Goal: Task Accomplishment & Management: Use online tool/utility

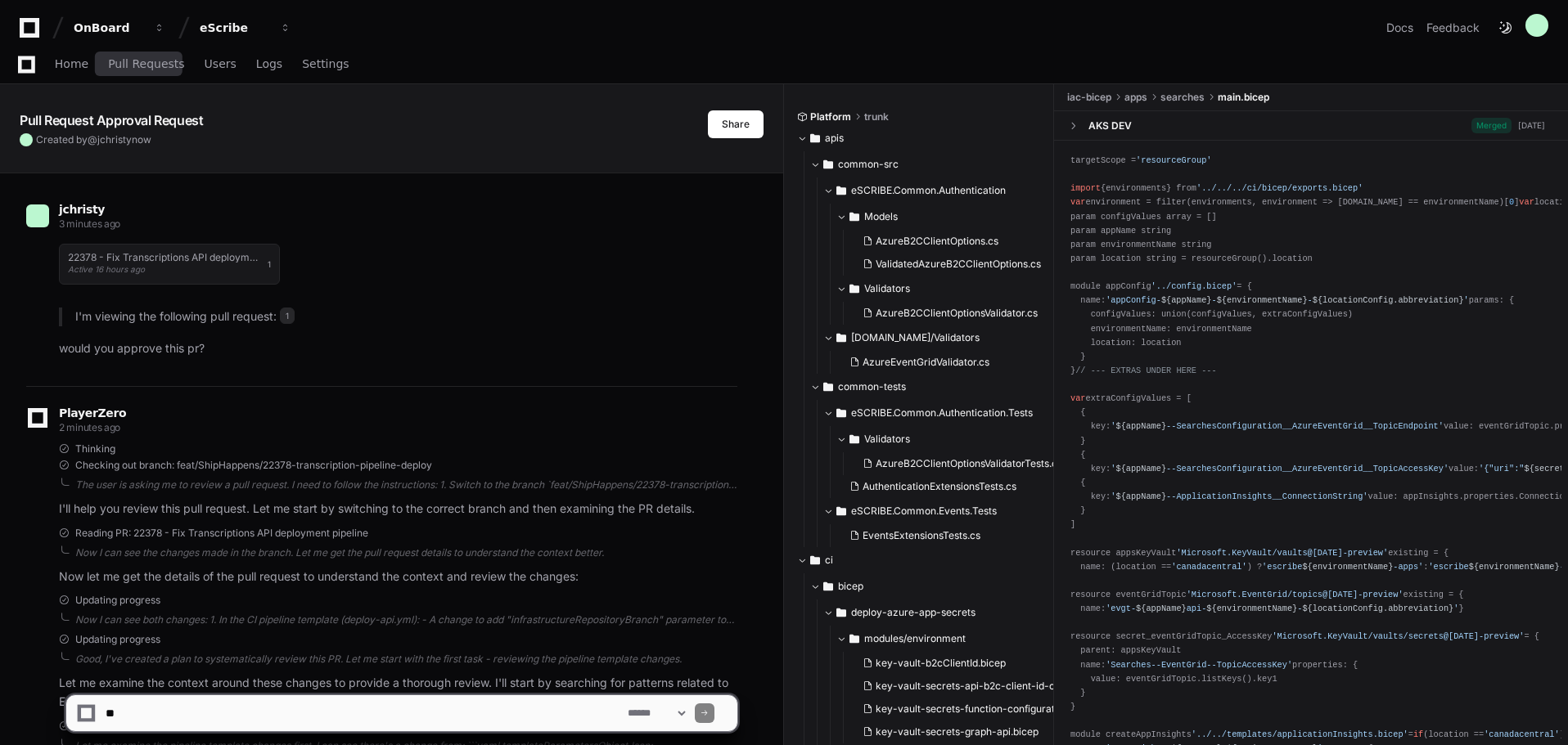
scroll to position [1296, 0]
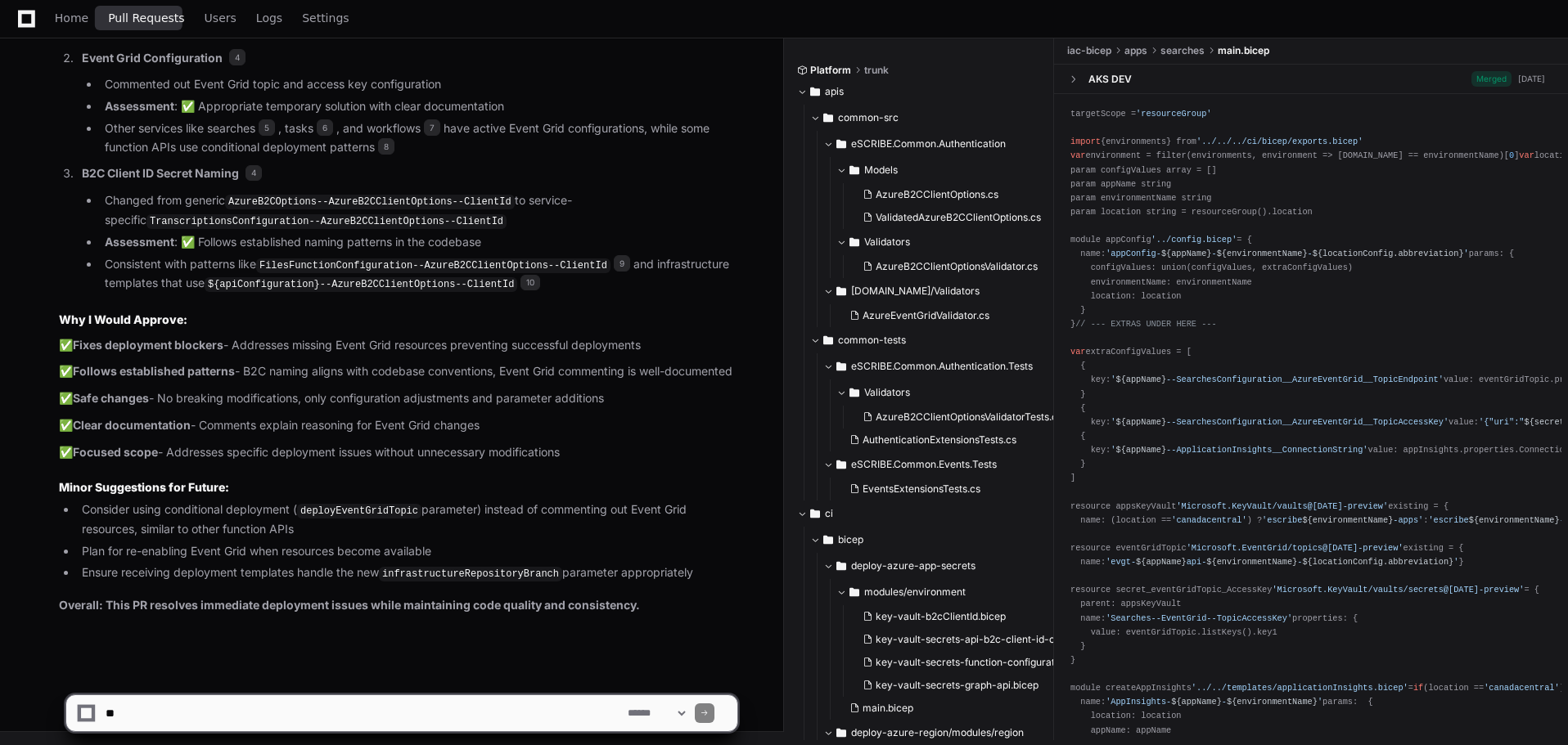
click at [153, 21] on span "Pull Requests" at bounding box center [146, 18] width 76 height 10
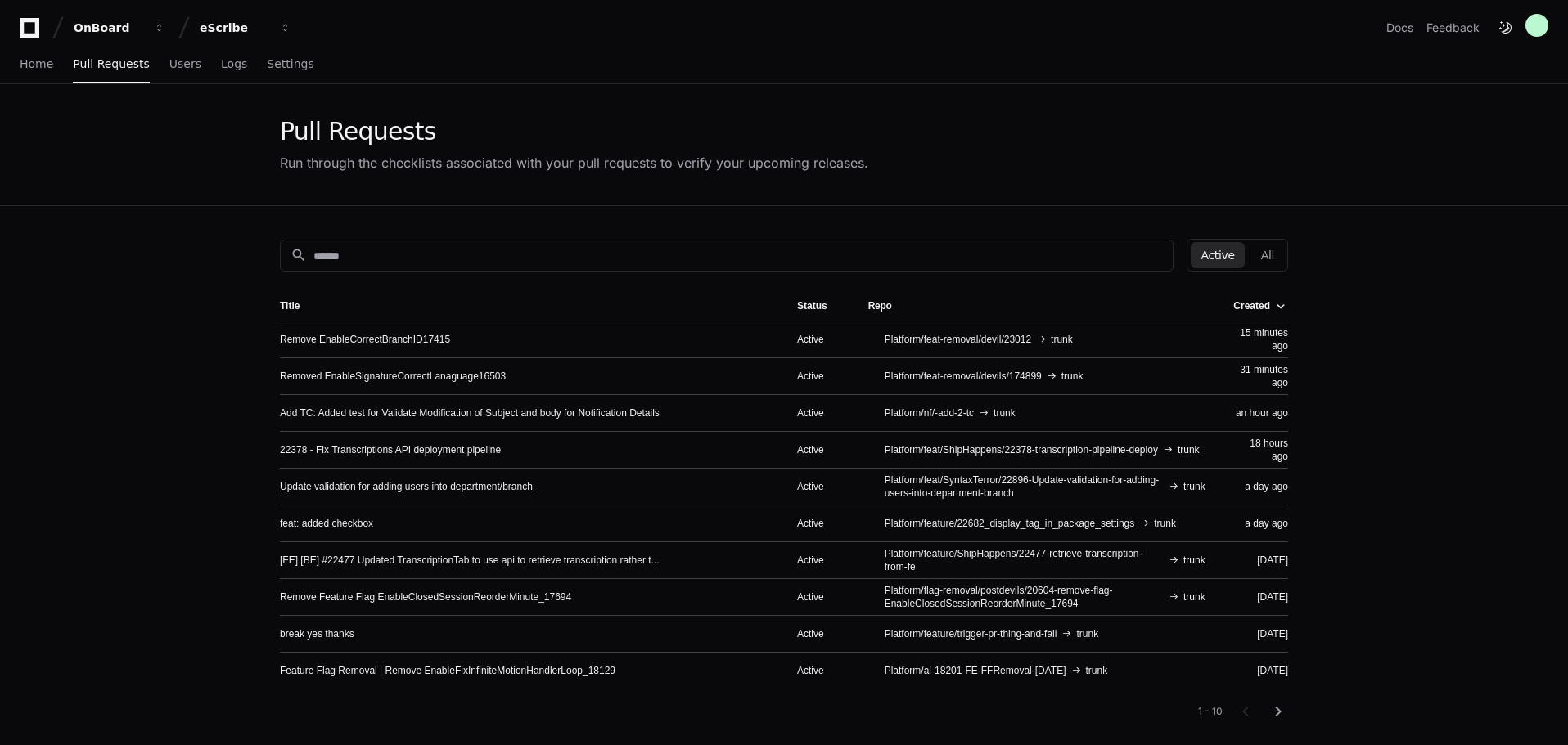
click at [519, 487] on link "Update validation for adding users into department/branch" at bounding box center [406, 487] width 253 height 13
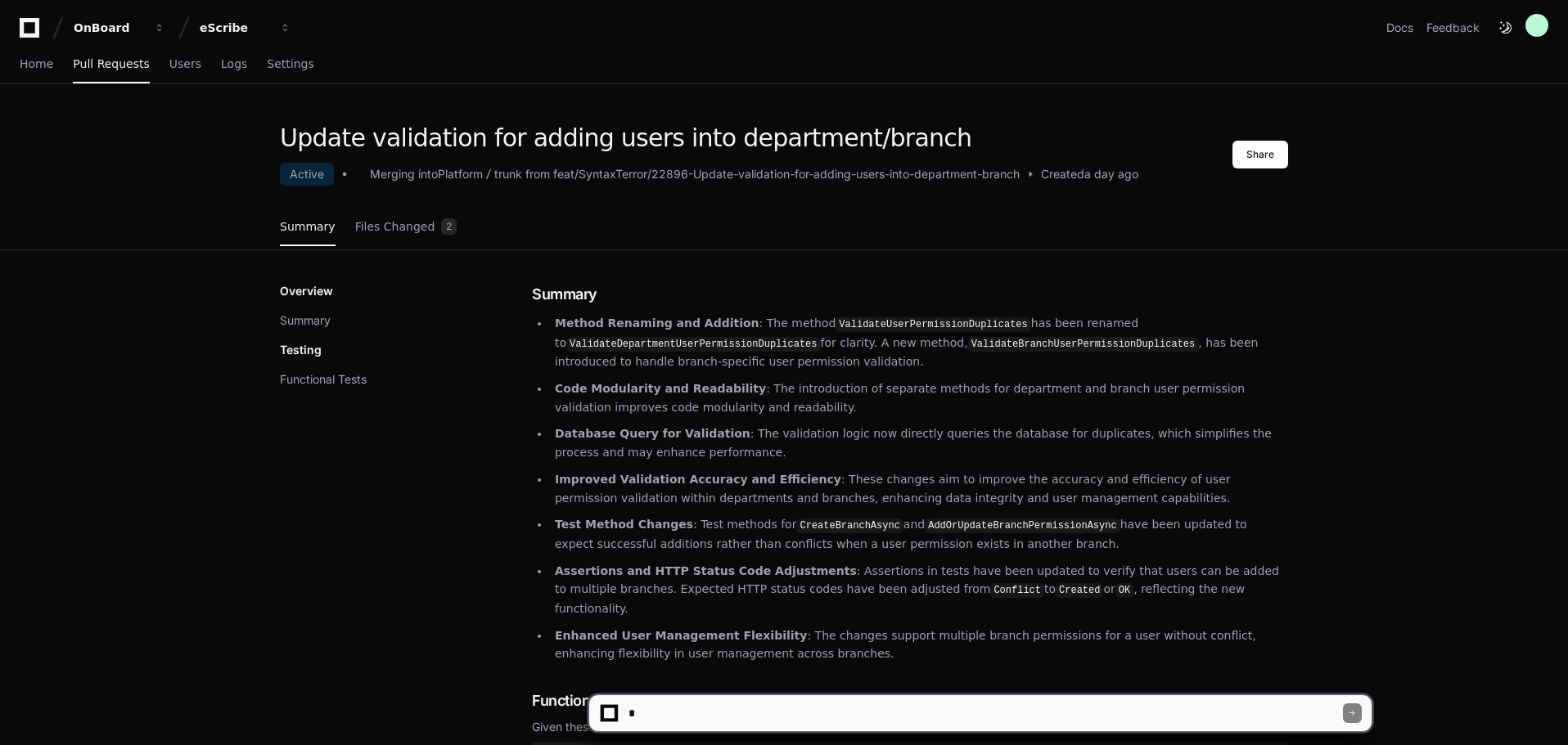
click at [749, 715] on textarea at bounding box center [984, 714] width 718 height 36
type textarea "*"
type textarea "**********"
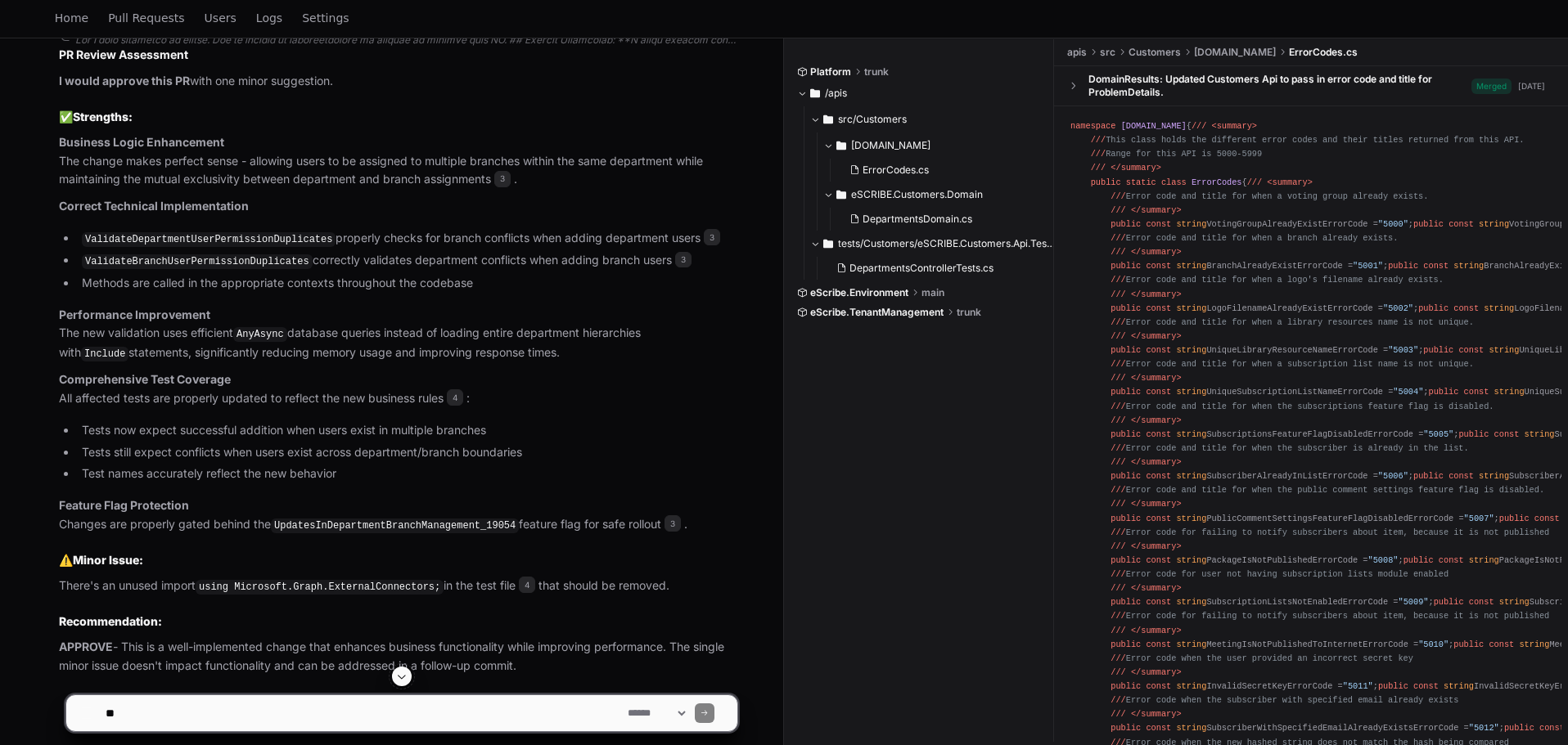
scroll to position [1193, 0]
